Goal: Check status

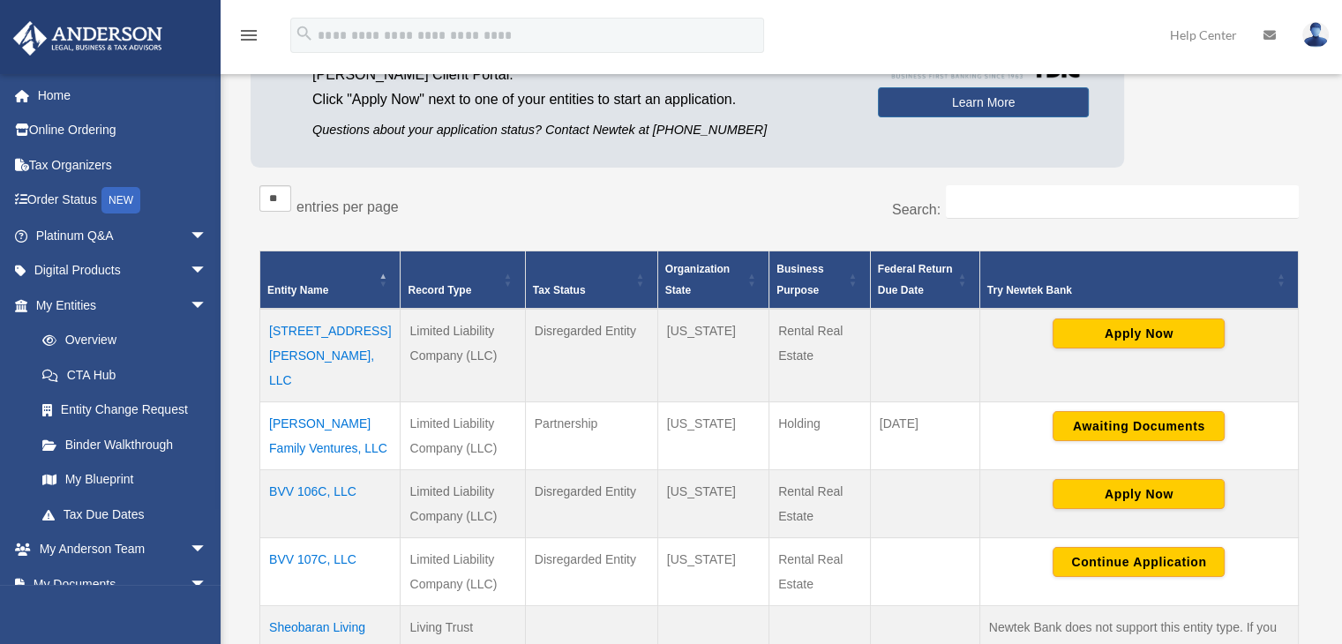
scroll to position [353, 0]
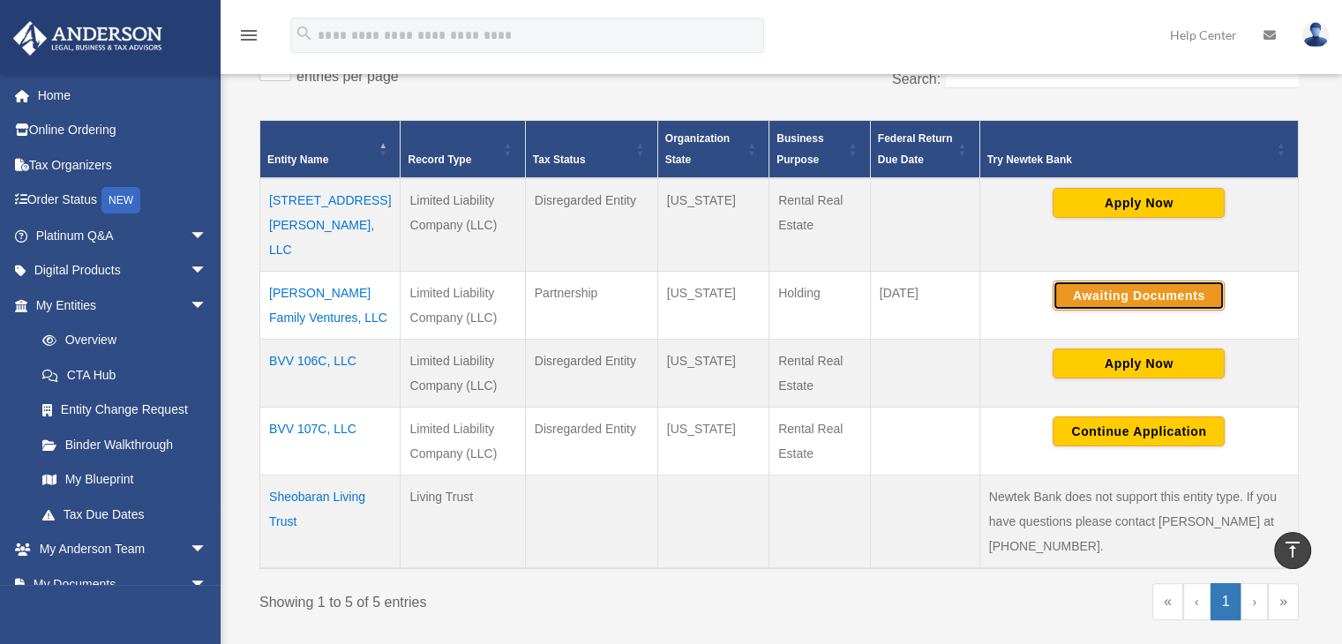
click at [1107, 281] on button "Awaiting Documents" at bounding box center [1139, 296] width 172 height 30
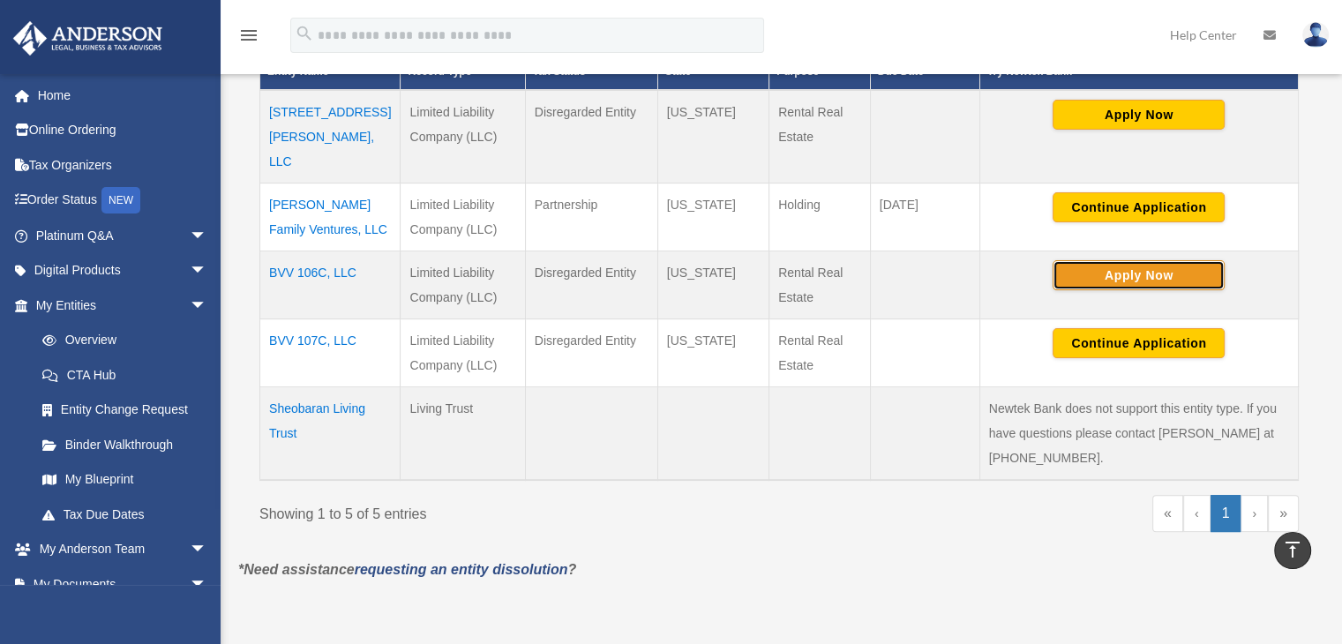
click at [1138, 260] on button "Apply Now" at bounding box center [1139, 275] width 172 height 30
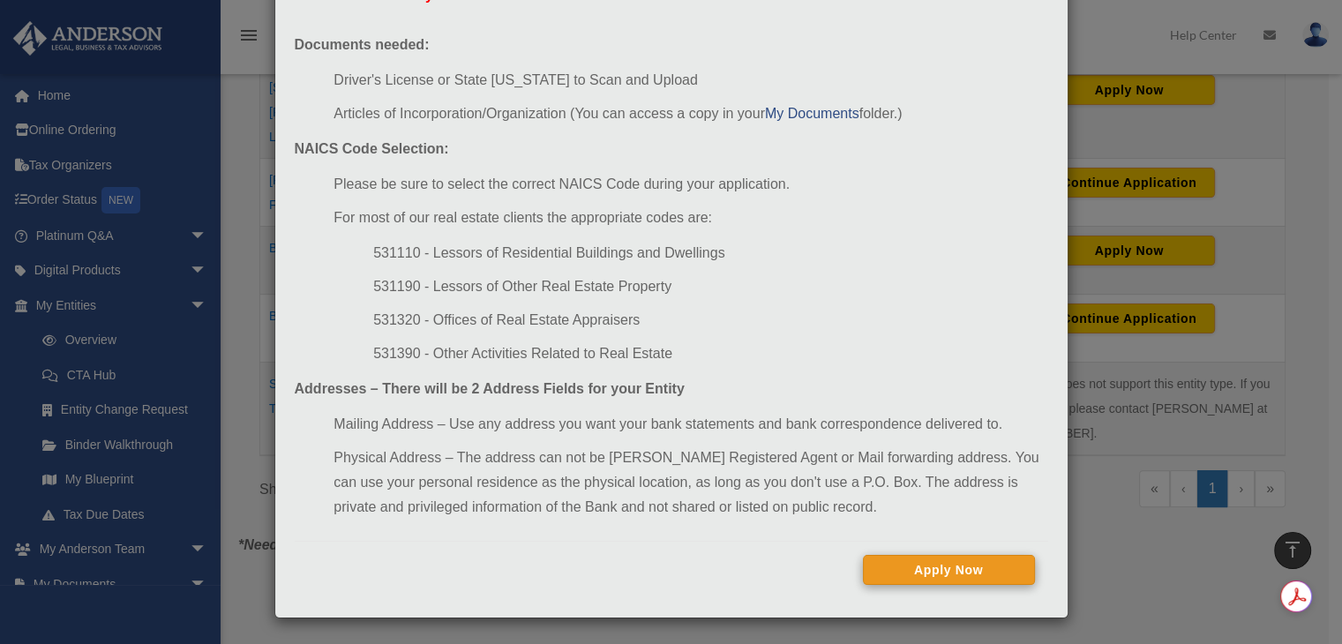
scroll to position [530, 0]
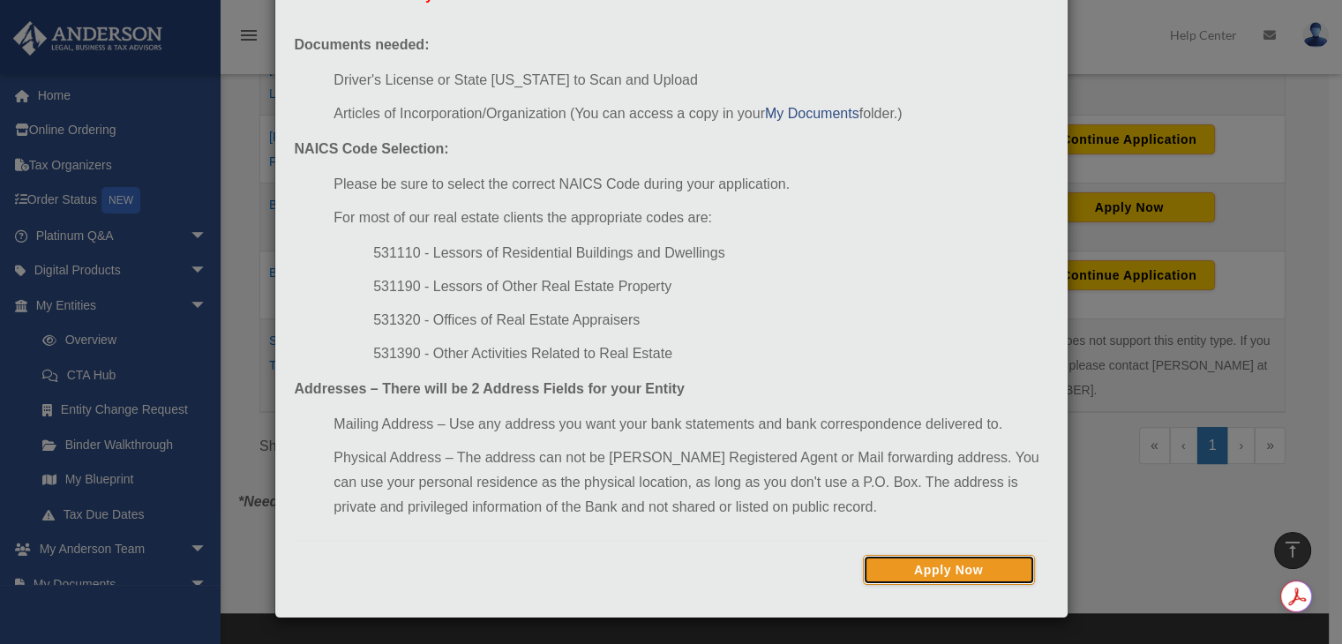
click at [938, 569] on button "Apply Now" at bounding box center [949, 570] width 172 height 30
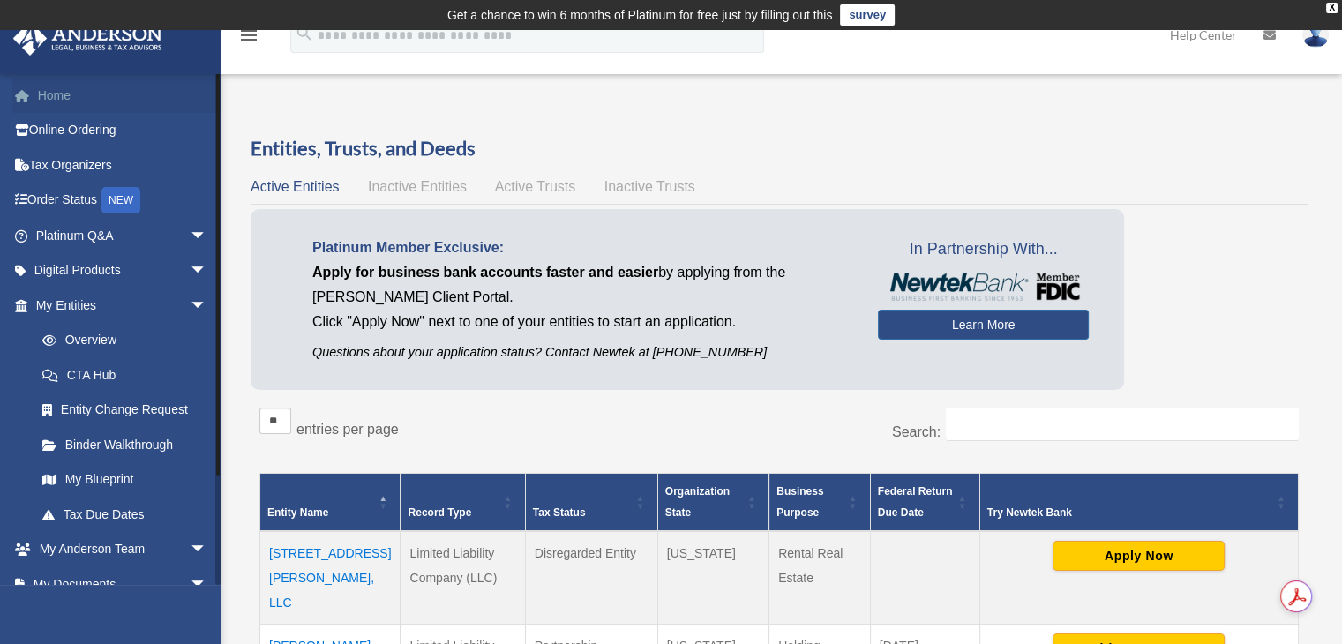
click at [64, 84] on link "Home" at bounding box center [123, 95] width 222 height 35
